Goal: Navigation & Orientation: Find specific page/section

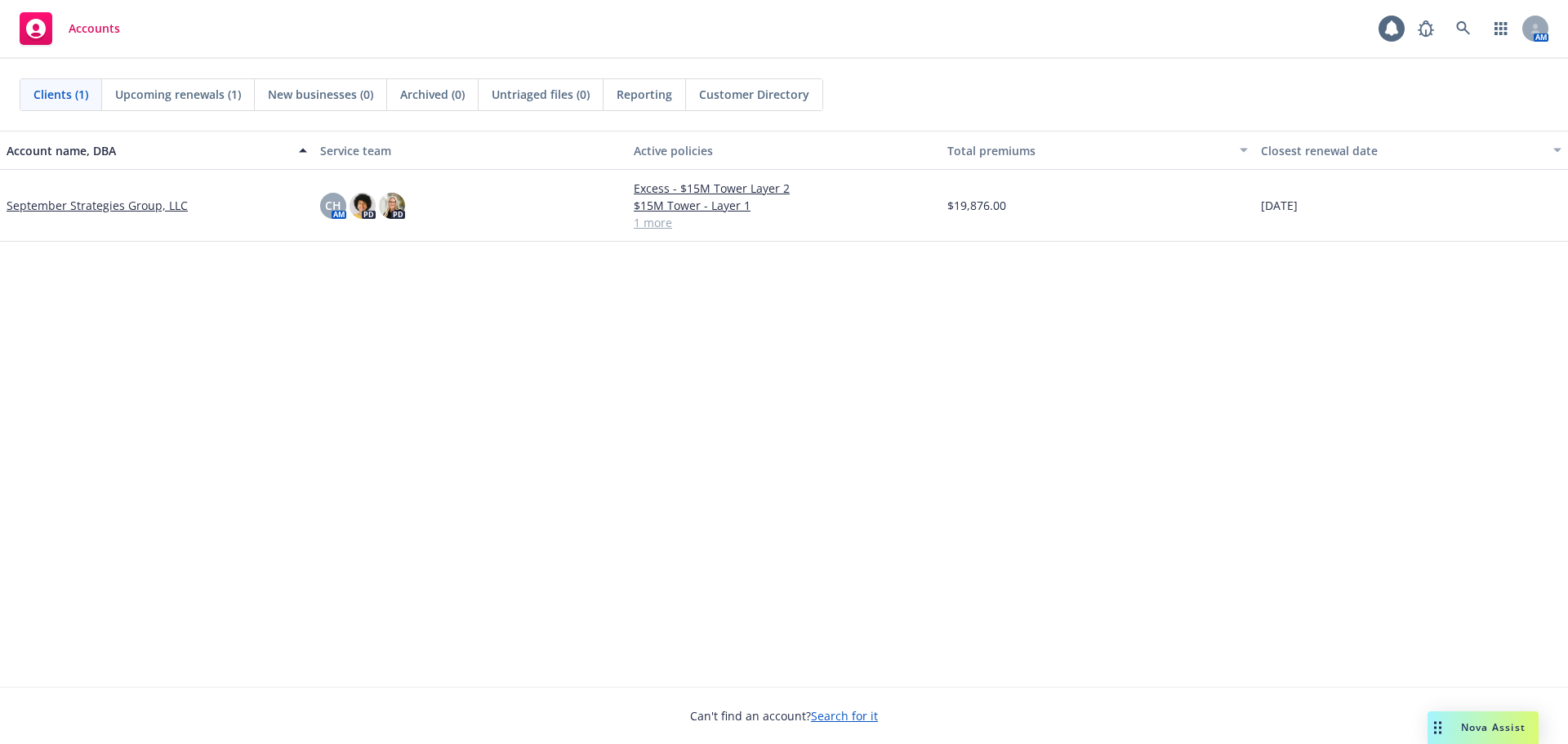
click at [846, 455] on div "Account name, DBA Service team Active policies Total premiums Closest renewal d…" at bounding box center [784, 409] width 1568 height 556
click at [726, 463] on div "Account name, DBA Service team Active policies Total premiums Closest renewal d…" at bounding box center [784, 409] width 1568 height 556
click at [735, 450] on div "Account name, DBA Service team Active policies Total premiums Closest renewal d…" at bounding box center [784, 409] width 1568 height 556
click at [773, 450] on div "Account name, DBA Service team Active policies Total premiums Closest renewal d…" at bounding box center [784, 409] width 1568 height 556
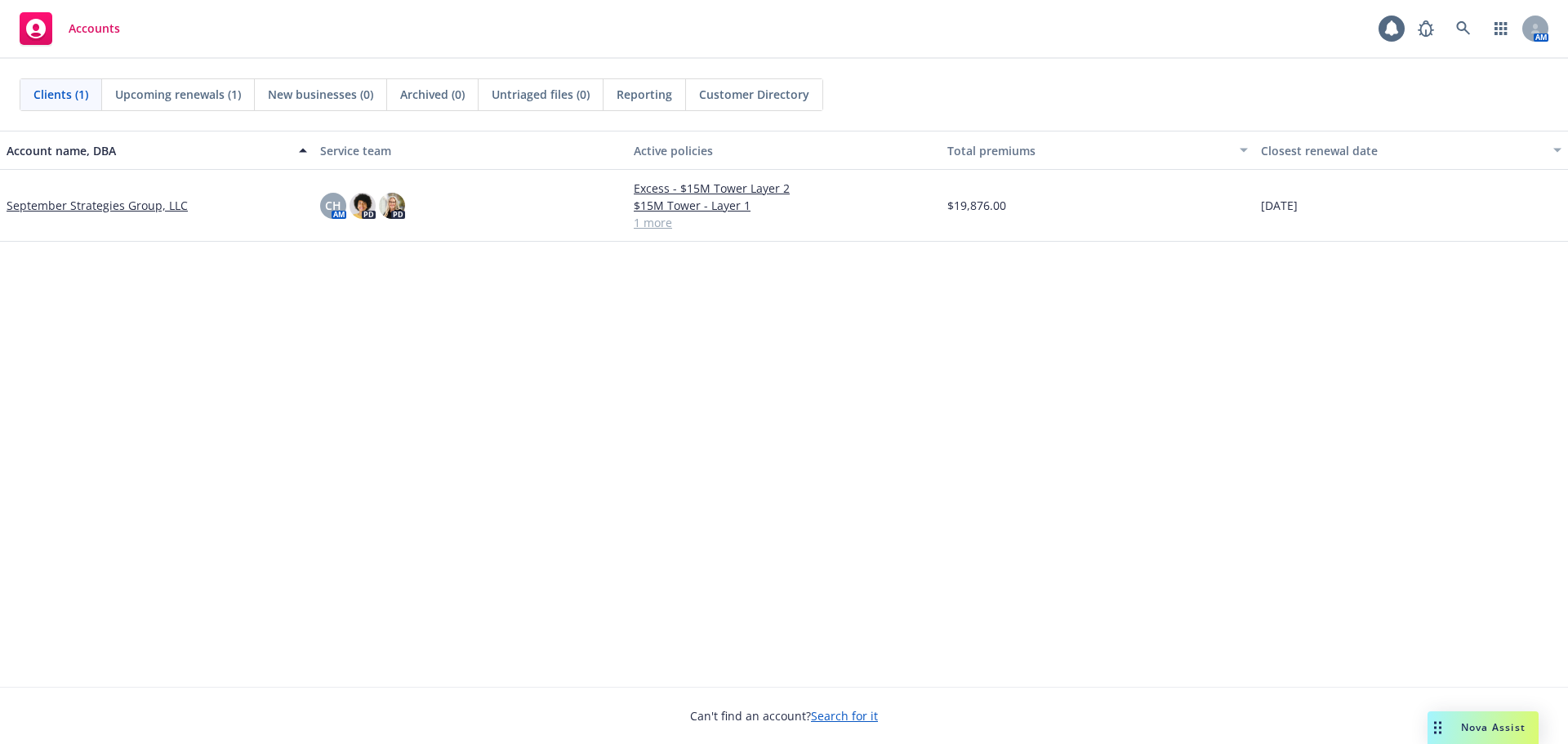
click at [744, 455] on div "Account name, DBA Service team Active policies Total premiums Closest renewal d…" at bounding box center [784, 409] width 1568 height 556
click at [758, 434] on div "Account name, DBA Service team Active policies Total premiums Closest renewal d…" at bounding box center [784, 409] width 1568 height 556
click at [752, 442] on div "Account name, DBA Service team Active policies Total premiums Closest renewal d…" at bounding box center [784, 409] width 1568 height 556
click at [773, 456] on div "Account name, DBA Service team Active policies Total premiums Closest renewal d…" at bounding box center [784, 409] width 1568 height 556
click at [713, 457] on div "Account name, DBA Service team Active policies Total premiums Closest renewal d…" at bounding box center [784, 409] width 1568 height 556
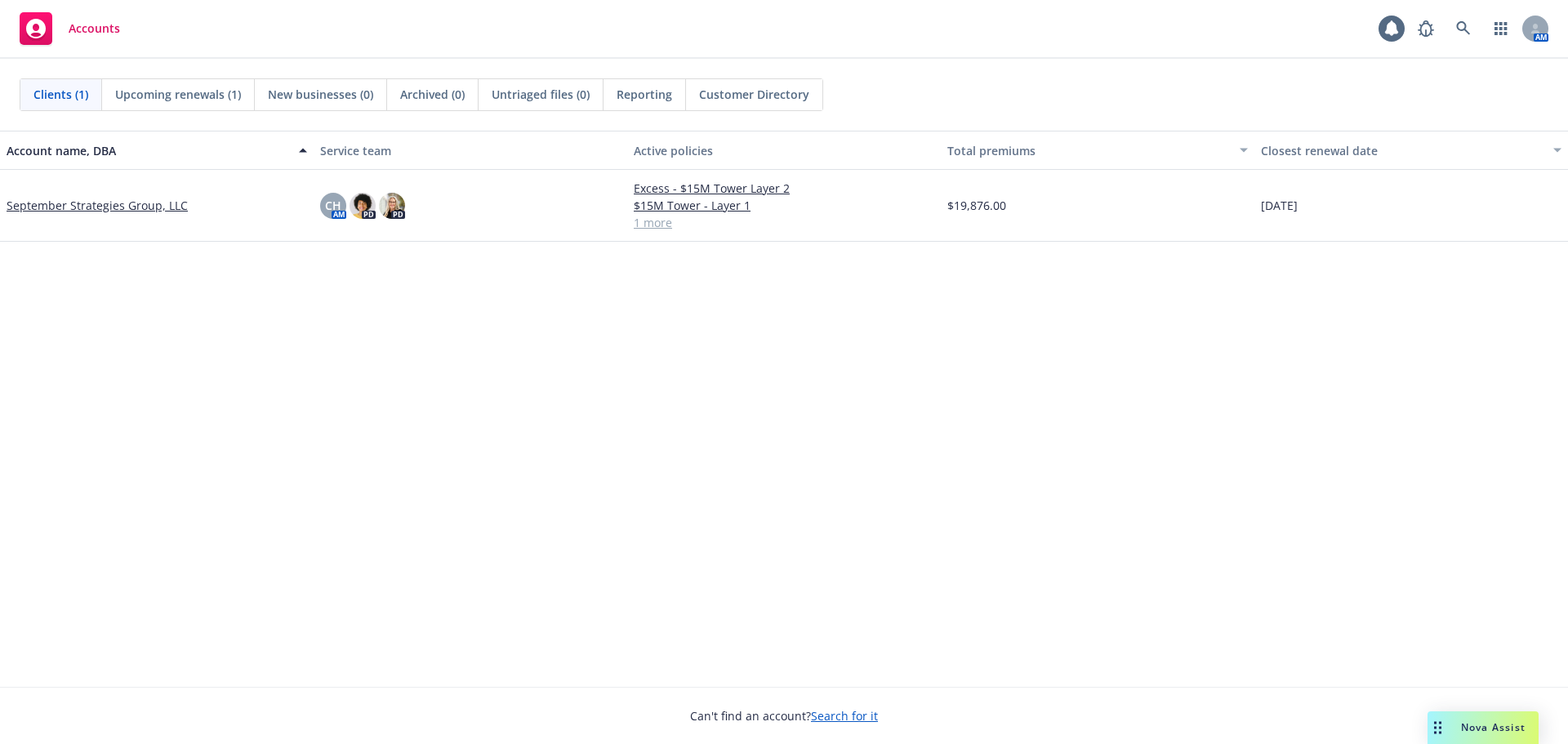
click at [816, 416] on div "Account name, DBA Service team Active policies Total premiums Closest renewal d…" at bounding box center [784, 409] width 1568 height 556
click at [769, 422] on div "Account name, DBA Service team Active policies Total premiums Closest renewal d…" at bounding box center [784, 409] width 1568 height 556
click at [835, 404] on div "Account name, DBA Service team Active policies Total premiums Closest renewal d…" at bounding box center [784, 409] width 1568 height 556
drag, startPoint x: 848, startPoint y: 360, endPoint x: 841, endPoint y: 339, distance: 22.1
click at [847, 354] on div "Account name, DBA Service team Active policies Total premiums Closest renewal d…" at bounding box center [784, 409] width 1568 height 556
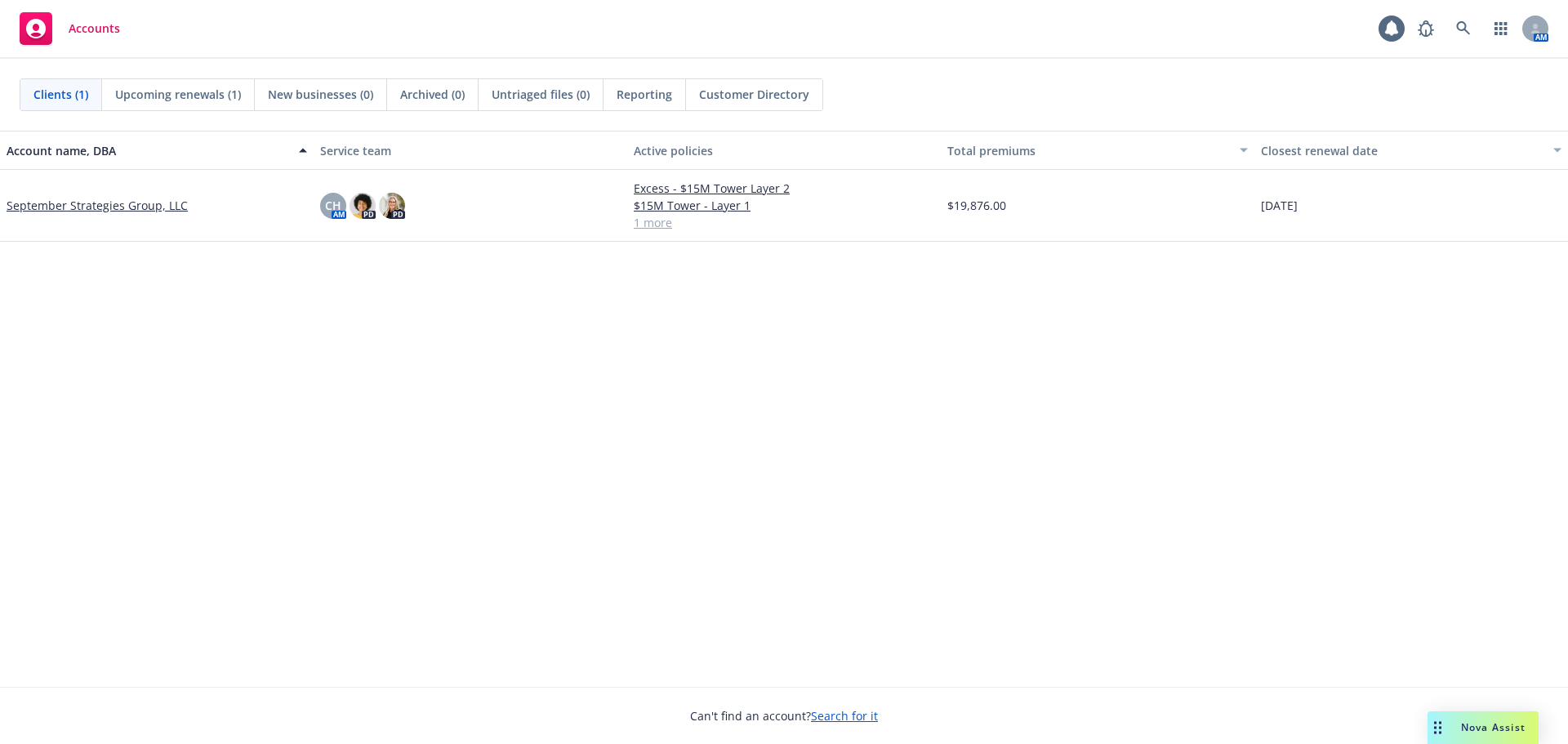
click at [771, 452] on div "Account name, DBA Service team Active policies Total premiums Closest renewal d…" at bounding box center [784, 409] width 1568 height 556
click at [713, 449] on div "Account name, DBA Service team Active policies Total premiums Closest renewal d…" at bounding box center [784, 409] width 1568 height 556
click at [814, 417] on div "Account name, DBA Service team Active policies Total premiums Closest renewal d…" at bounding box center [784, 409] width 1568 height 556
click at [614, 450] on div "Account name, DBA Service team Active policies Total premiums Closest renewal d…" at bounding box center [784, 409] width 1568 height 556
click at [757, 420] on div "Account name, DBA Service team Active policies Total premiums Closest renewal d…" at bounding box center [784, 409] width 1568 height 556
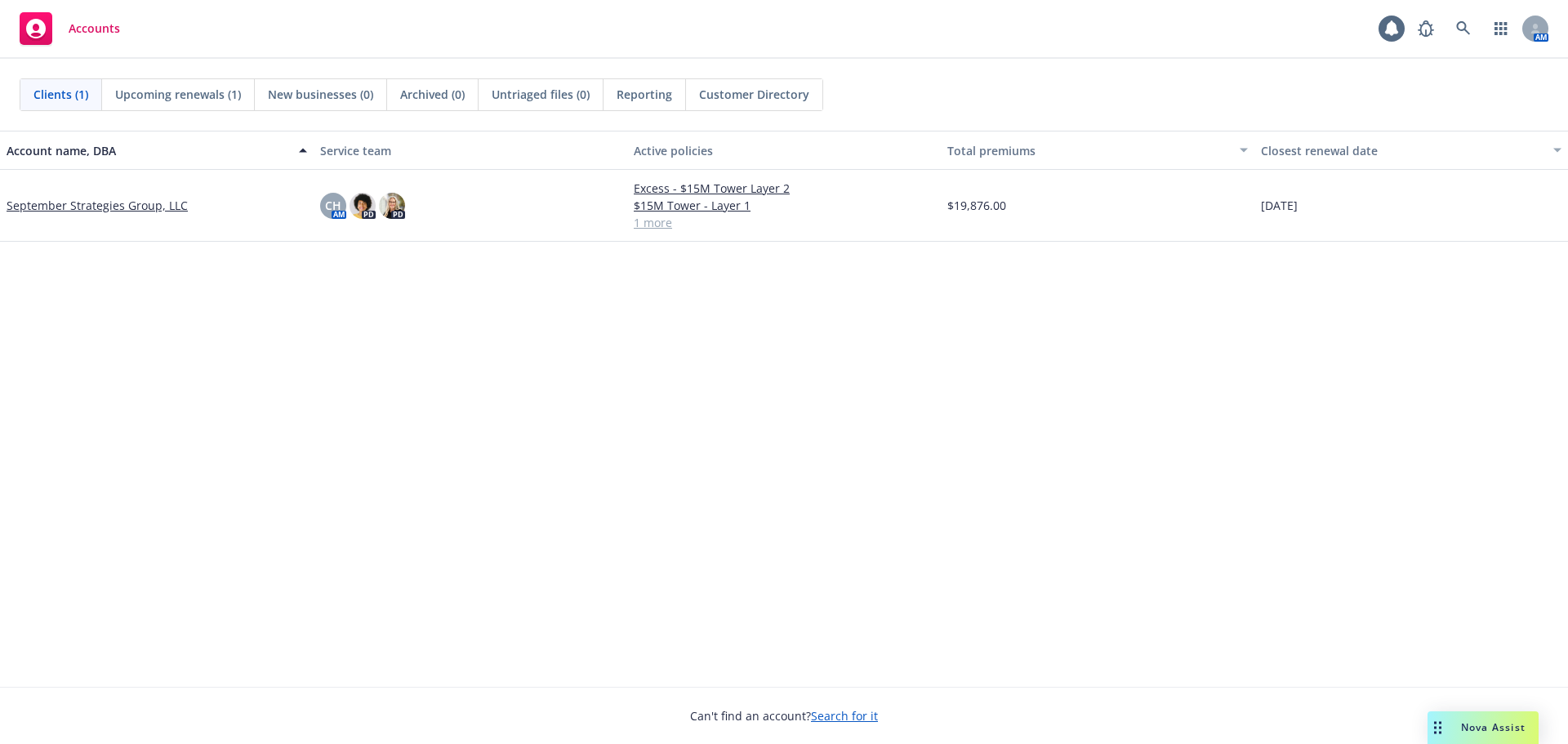
click at [697, 490] on div "Account name, DBA Service team Active policies Total premiums Closest renewal d…" at bounding box center [784, 409] width 1568 height 556
click at [806, 498] on div "Account name, DBA Service team Active policies Total premiums Closest renewal d…" at bounding box center [784, 409] width 1568 height 556
click at [838, 433] on div "Account name, DBA Service team Active policies Total premiums Closest renewal d…" at bounding box center [784, 409] width 1568 height 556
click at [806, 459] on div "Account name, DBA Service team Active policies Total premiums Closest renewal d…" at bounding box center [784, 409] width 1568 height 556
